Goal: Use online tool/utility: Utilize a website feature to perform a specific function

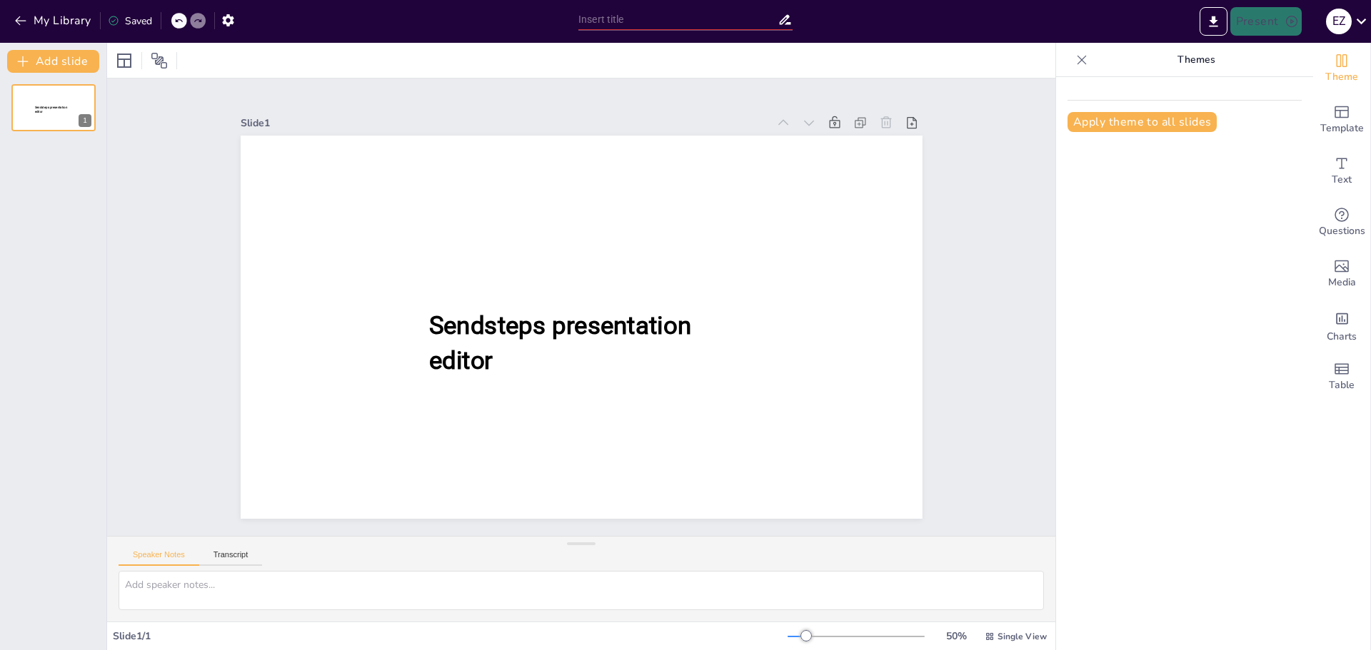
type input "Fútbol Femenino: Avances y Desafíos"
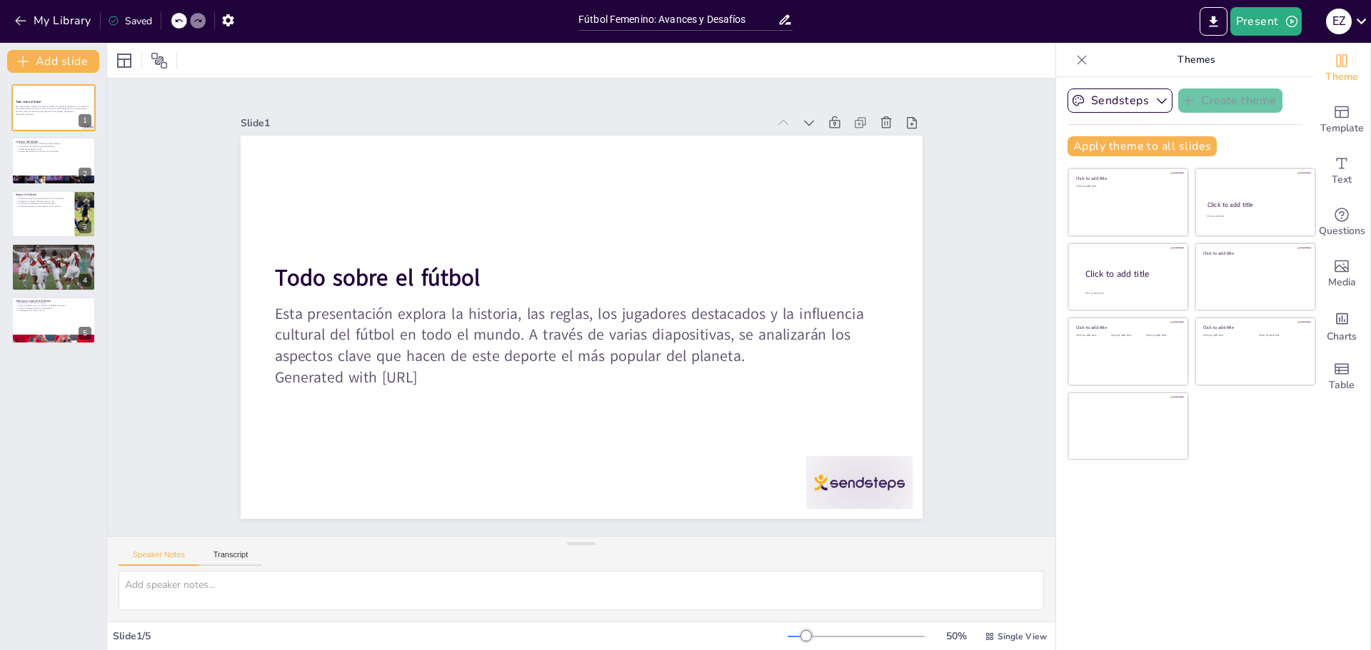
click at [960, 245] on div "Slide 1 Todo sobre el fútbol Esta presentación explora la historia, las reglas,…" at bounding box center [581, 308] width 948 height 458
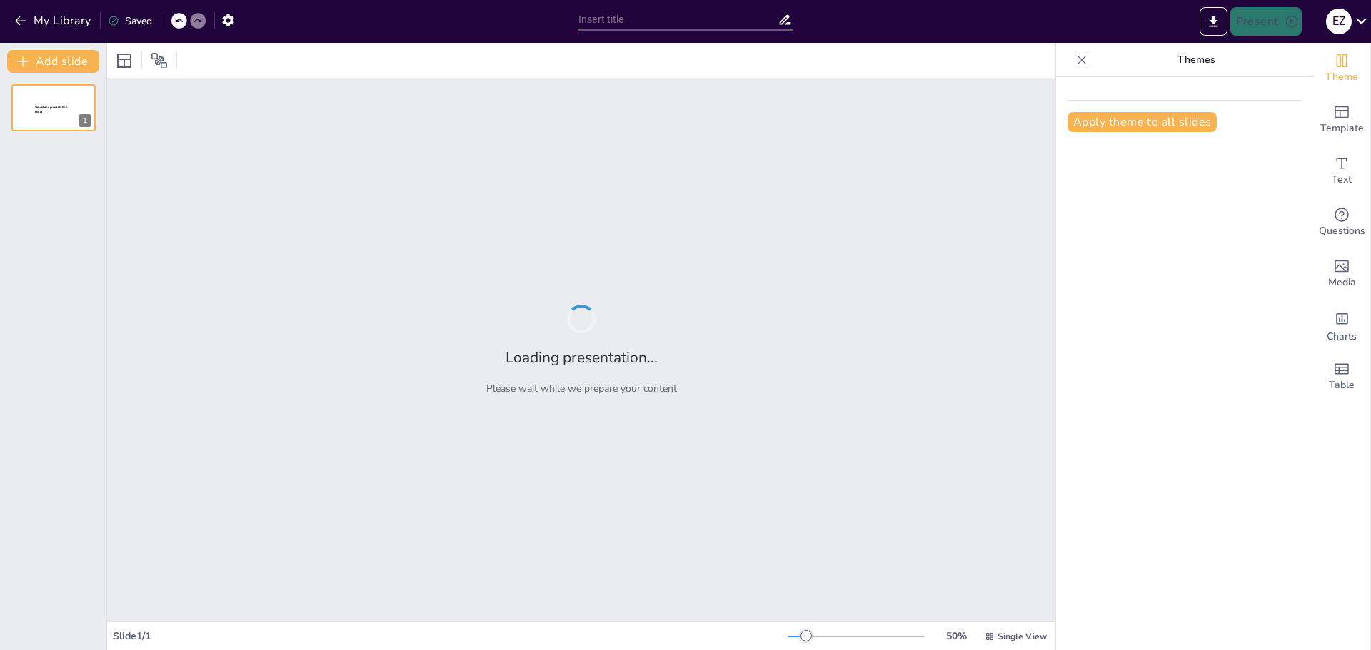
type input "Preparación para la Maternidad: Consejos Prácticos"
type input "Optimización SEO: El Papel de las Palabras Clave"
